Goal: Task Accomplishment & Management: Complete application form

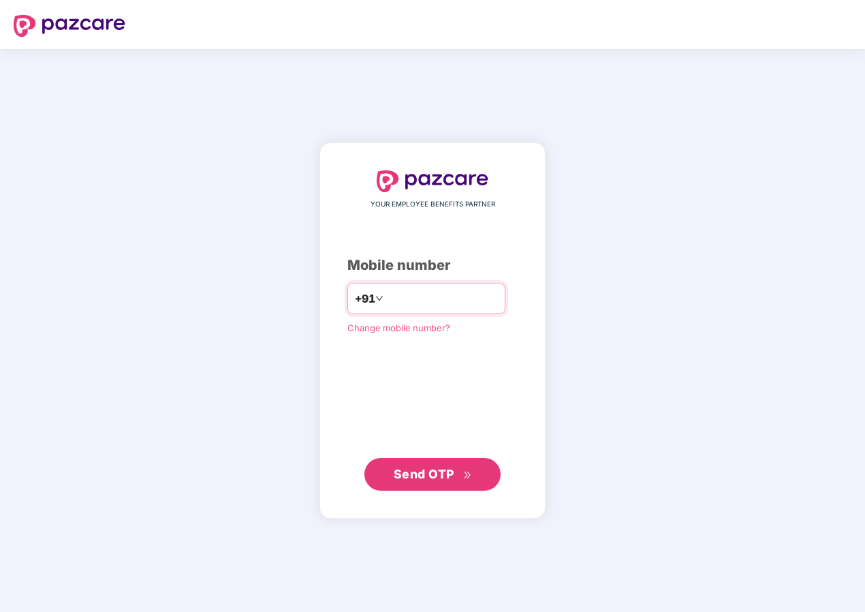
click at [468, 305] on input "number" at bounding box center [442, 298] width 112 height 22
click at [441, 479] on span "Send OTP" at bounding box center [424, 474] width 61 height 14
click at [386, 300] on input "**********" at bounding box center [442, 298] width 112 height 22
type input "**********"
click at [416, 475] on span "Send OTP" at bounding box center [424, 474] width 61 height 14
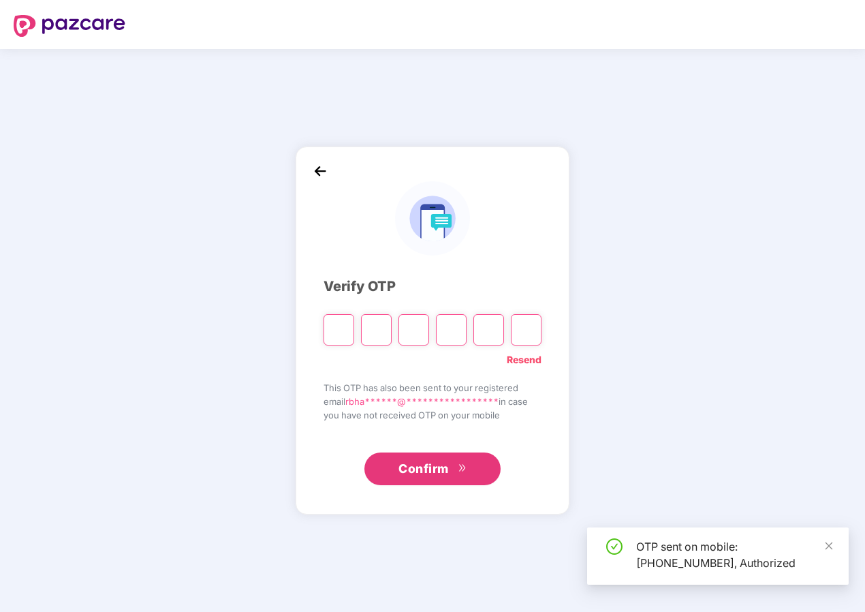
click at [339, 328] on input "Please enter verification code. Digit 1" at bounding box center [339, 329] width 31 height 31
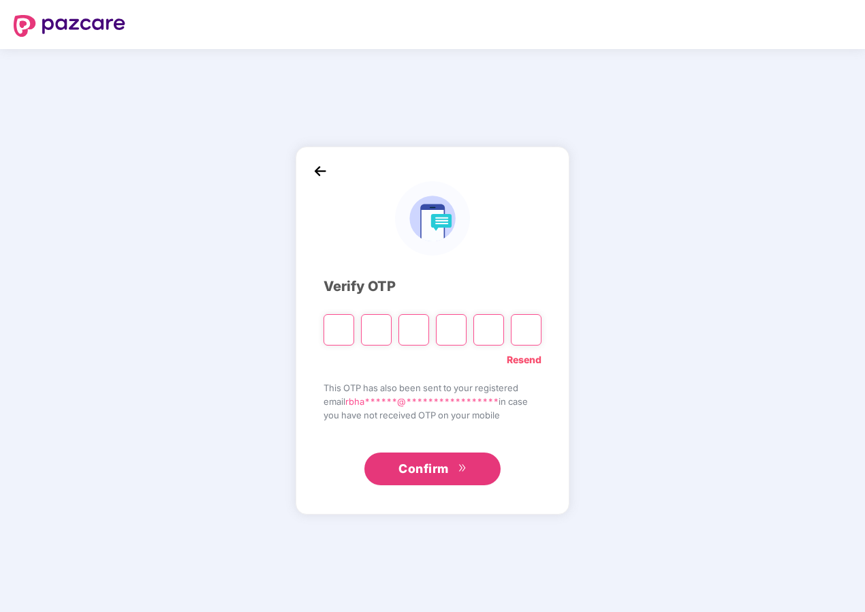
type input "*"
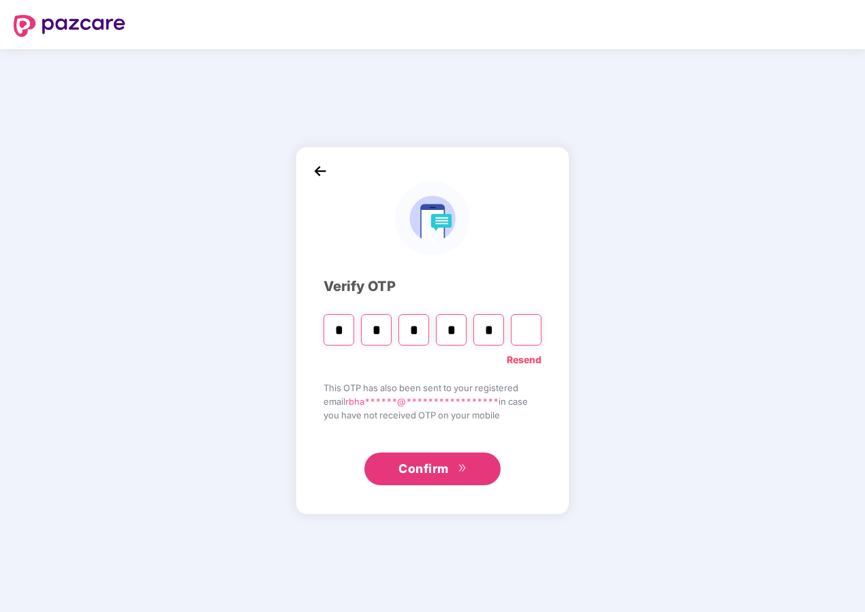
type input "*"
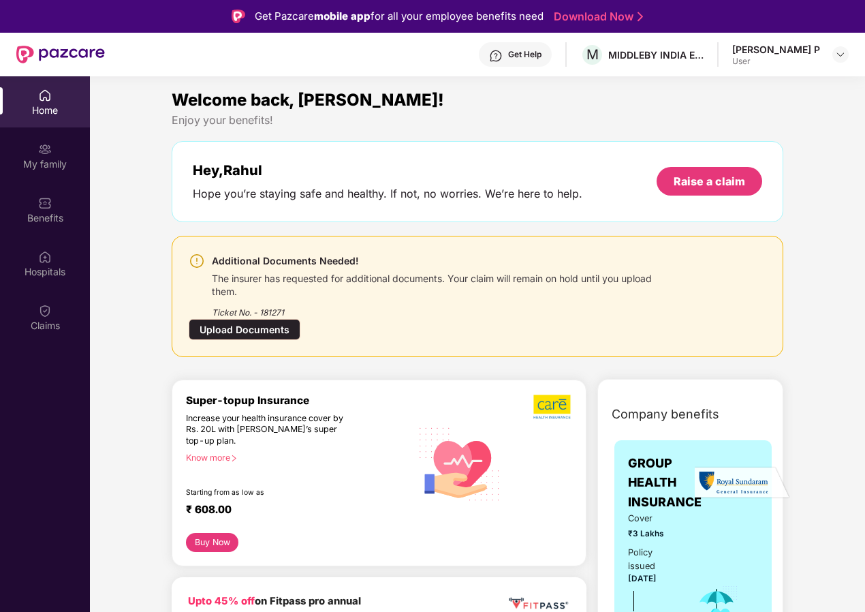
click at [351, 250] on div "Additional Documents Needed! The insurer has requested for additional documents…" at bounding box center [478, 296] width 612 height 121
click at [342, 274] on div "The insurer has requested for additional documents. Your claim will remain on h…" at bounding box center [441, 283] width 458 height 29
click at [277, 332] on div "Upload Documents" at bounding box center [245, 329] width 112 height 21
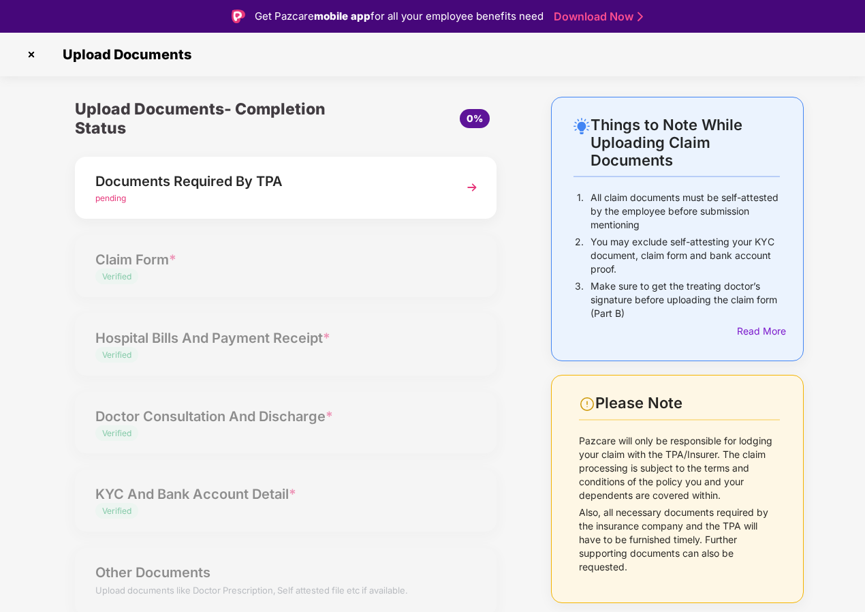
click at [332, 221] on div "Upload Documents- Completion Status 0% Documents Required By TPA pending Claim …" at bounding box center [285, 364] width 449 height 535
click at [334, 198] on div "pending" at bounding box center [269, 198] width 349 height 13
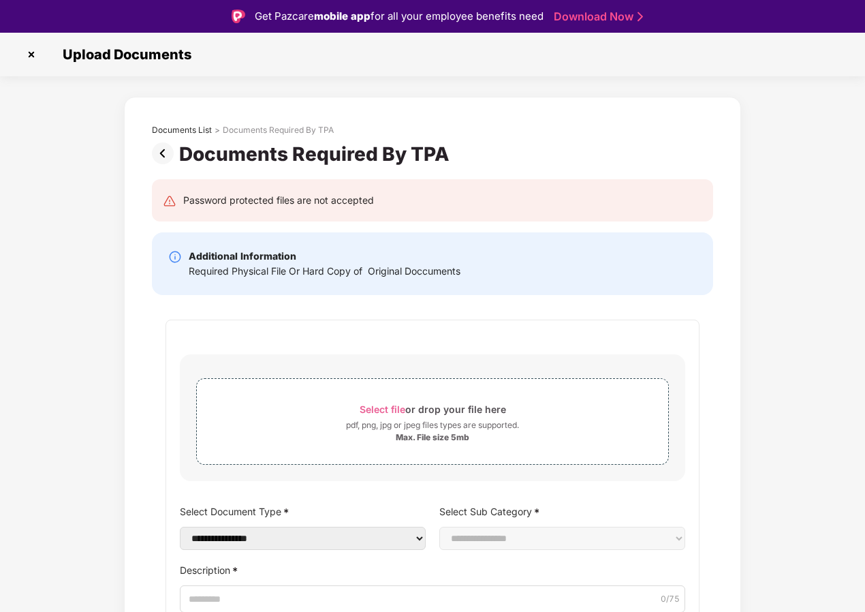
click at [36, 56] on img at bounding box center [31, 55] width 22 height 22
click at [25, 52] on img at bounding box center [31, 55] width 22 height 22
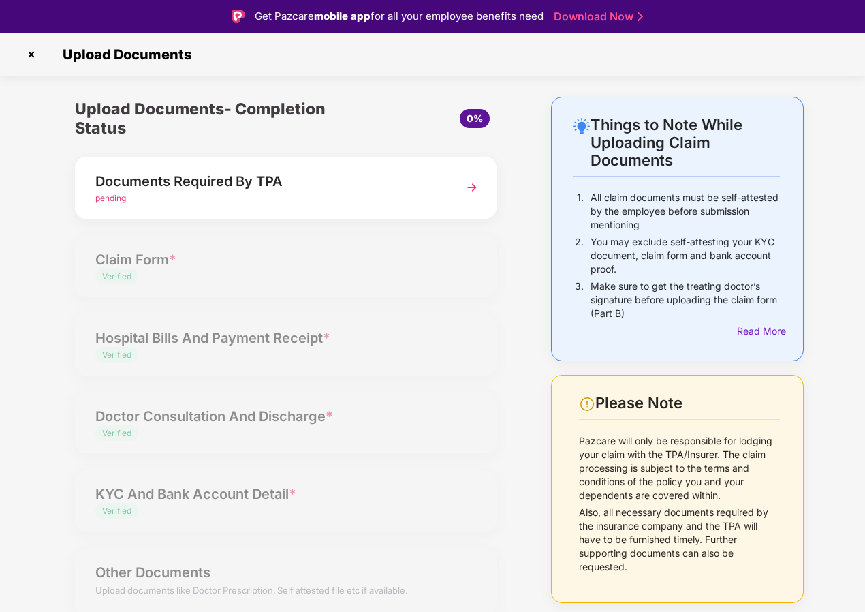
click at [141, 261] on div "Upload Documents- Completion Status 0% Documents Required By TPA pending Claim …" at bounding box center [285, 364] width 449 height 535
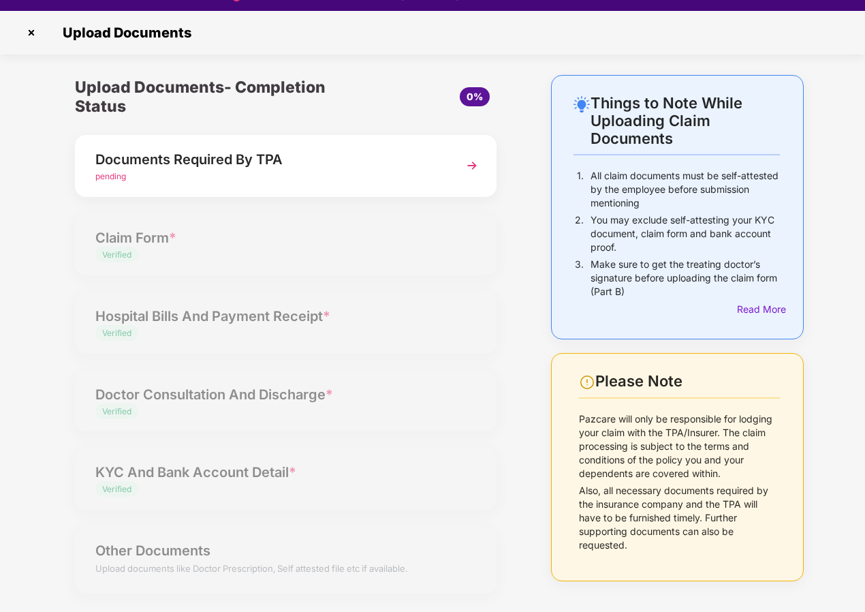
scroll to position [33, 0]
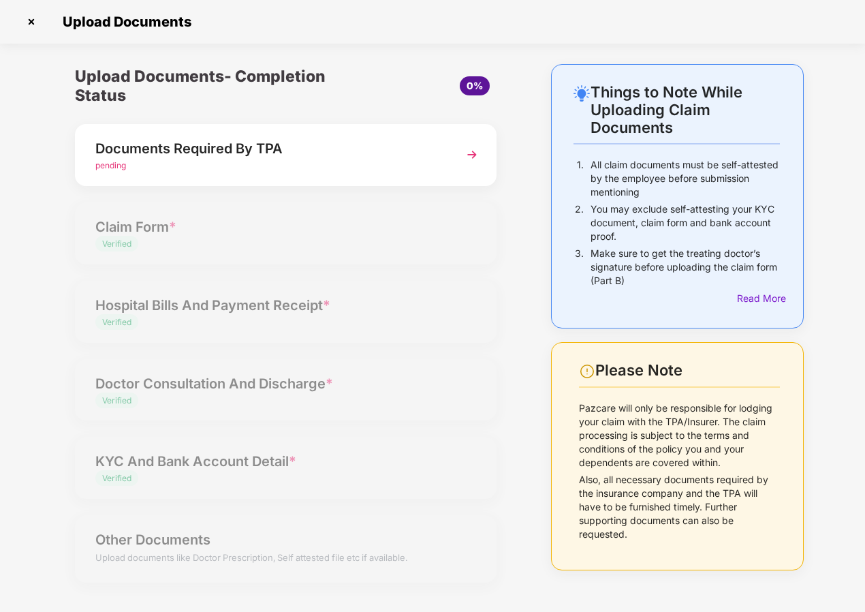
click at [268, 148] on div "Documents Required By TPA" at bounding box center [269, 149] width 349 height 22
